Goal: Find specific page/section: Find specific page/section

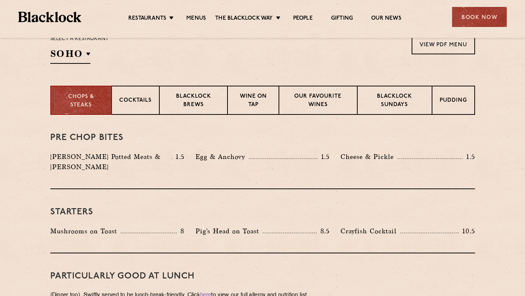
scroll to position [253, 0]
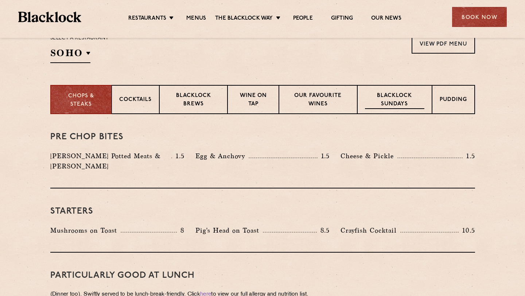
click at [419, 98] on p "Blacklock Sundays" at bounding box center [394, 100] width 59 height 17
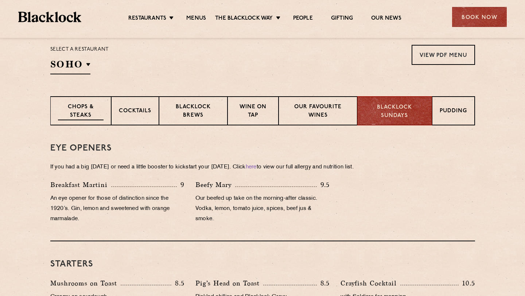
scroll to position [242, 0]
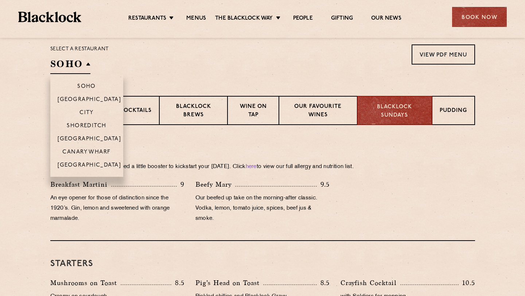
click at [85, 66] on h2 "SOHO" at bounding box center [70, 66] width 40 height 16
click at [81, 138] on p "[GEOGRAPHIC_DATA]" at bounding box center [90, 139] width 64 height 7
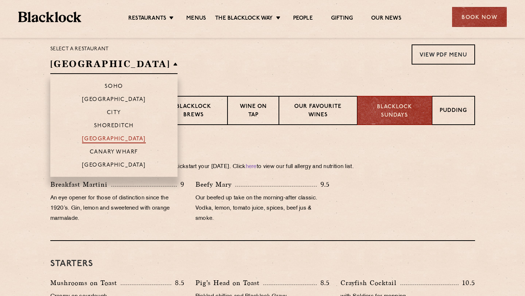
click at [82, 138] on p "[GEOGRAPHIC_DATA]" at bounding box center [114, 139] width 64 height 7
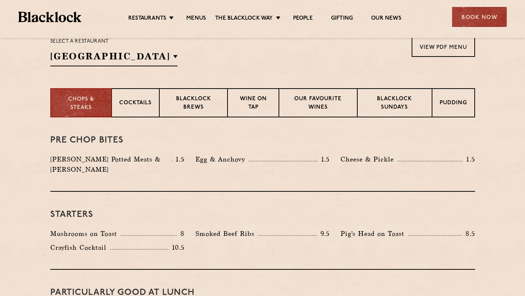
scroll to position [248, 0]
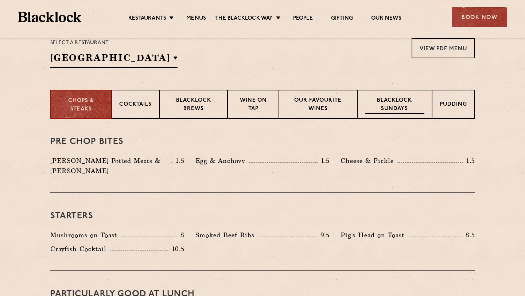
click at [400, 118] on div "Blacklock Sundays" at bounding box center [394, 104] width 74 height 29
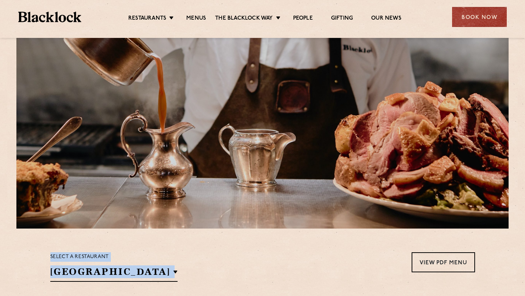
scroll to position [0, 0]
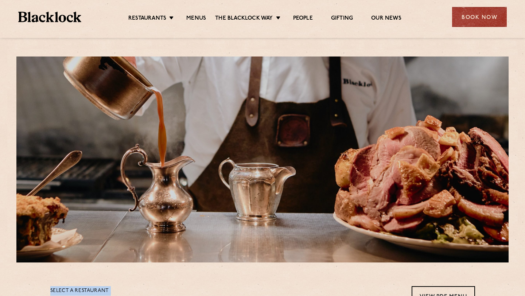
drag, startPoint x: 388, startPoint y: 153, endPoint x: 158, endPoint y: 260, distance: 254.2
click at [0, 263] on section "Select a restaurant [GEOGRAPHIC_DATA] [GEOGRAPHIC_DATA] [GEOGRAPHIC_DATA] [GEOG…" at bounding box center [262, 299] width 525 height 75
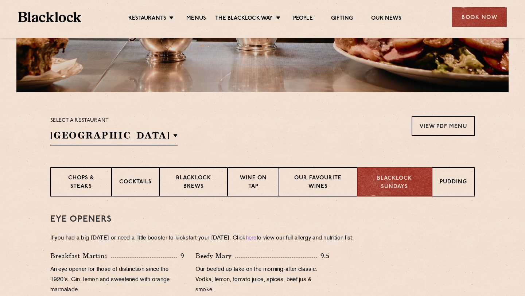
scroll to position [195, 0]
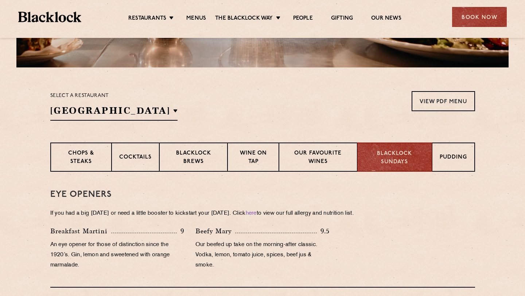
click at [101, 102] on div "Select a restaurant [GEOGRAPHIC_DATA] [GEOGRAPHIC_DATA] [GEOGRAPHIC_DATA] [GEOG…" at bounding box center [114, 106] width 128 height 30
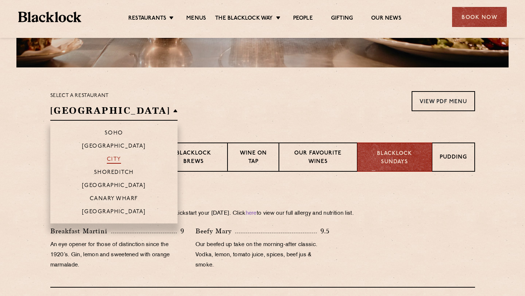
click at [107, 159] on p "City" at bounding box center [114, 159] width 14 height 7
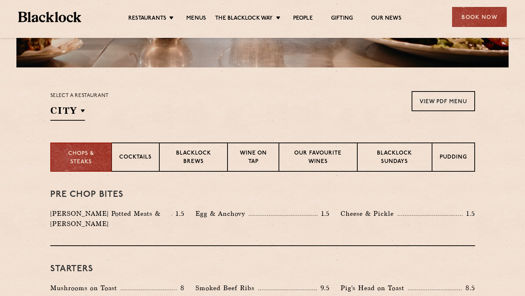
click at [194, 213] on div "Egg & Anchovy 1.5" at bounding box center [262, 220] width 145 height 24
click at [399, 165] on p "Blacklock Sundays" at bounding box center [394, 157] width 59 height 17
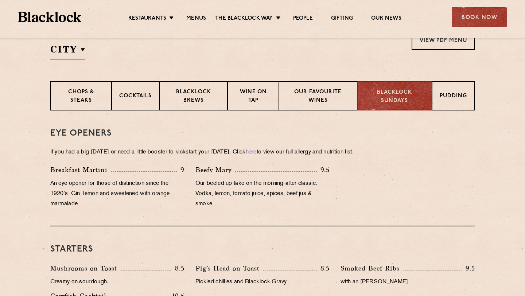
scroll to position [240, 0]
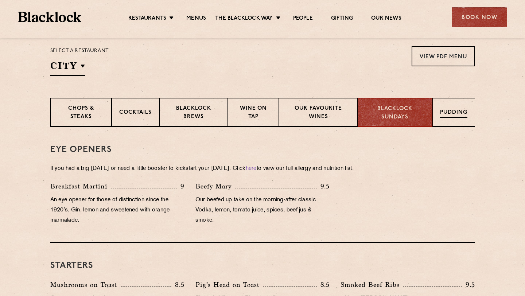
click at [451, 120] on div "Pudding" at bounding box center [453, 112] width 43 height 29
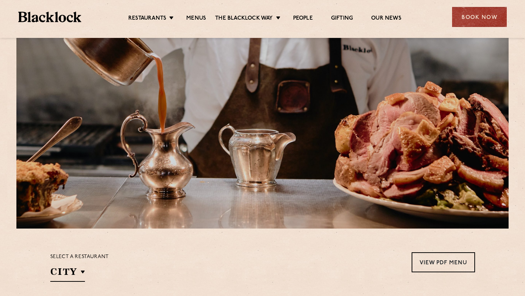
scroll to position [36, 0]
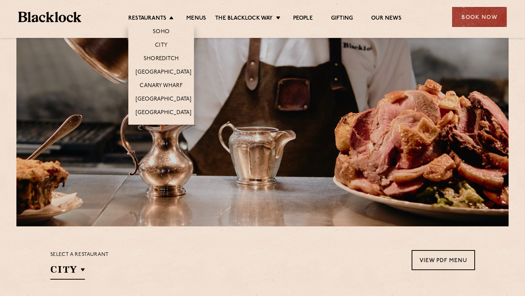
click at [164, 24] on li "Soho" at bounding box center [161, 30] width 66 height 15
click at [164, 32] on link "Soho" at bounding box center [161, 32] width 17 height 8
